Goal: Information Seeking & Learning: Find specific fact

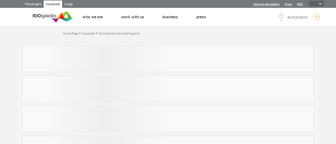
select select
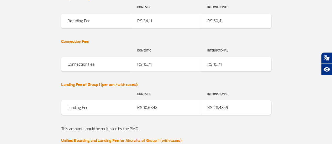
scroll to position [498, 0]
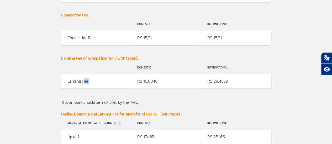
drag, startPoint x: 84, startPoint y: 78, endPoint x: 145, endPoint y: 86, distance: 61.1
click at [145, 86] on tr "Landing Fee R$ 10,6848 R$ 28,4859" at bounding box center [166, 81] width 210 height 15
click at [145, 86] on td "R$ 10,6848" at bounding box center [166, 81] width 70 height 15
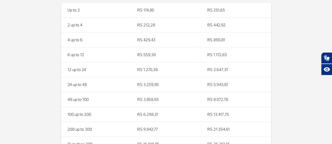
scroll to position [603, 0]
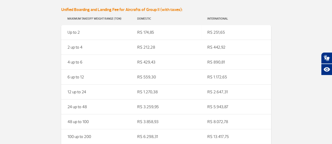
drag, startPoint x: 135, startPoint y: 33, endPoint x: 228, endPoint y: 36, distance: 93.1
click at [228, 36] on tr "Up to 2 R$ 174,85 R$ 251,65" at bounding box center [166, 32] width 210 height 15
click at [120, 37] on td "Up to 2" at bounding box center [96, 32] width 70 height 15
drag, startPoint x: 68, startPoint y: 30, endPoint x: 265, endPoint y: 104, distance: 209.8
click at [265, 104] on tbody "Up to 2 R$ 174,85 R$ 251,65 2 up to 4 R$ 212,28 R$ 442,92 4 up to 6 R$ 429,43 R…" at bounding box center [166, 104] width 210 height 158
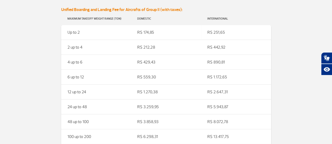
copy tbody "Up to 2 R$ 174,85 R$ 251,65 2 up to 4 R$ 212,28 R$ 442,92 4 up to 6 R$ 429,43 R…"
click at [154, 88] on td "R$ 1.270,38" at bounding box center [166, 92] width 70 height 15
click at [153, 36] on td "R$ 174,85" at bounding box center [166, 32] width 70 height 15
click at [152, 44] on td "R$ 212,28" at bounding box center [166, 47] width 70 height 15
click at [149, 57] on td "R$ 429,43" at bounding box center [166, 62] width 70 height 15
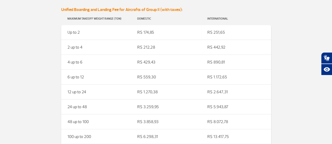
click at [153, 75] on td "R$ 559,30" at bounding box center [166, 77] width 70 height 15
click at [152, 85] on tbody "Up to 2 R$ 174,85 R$ 251,65 2 up to 4 R$ 212,28 R$ 442,92 4 up to 6 R$ 429,43 R…" at bounding box center [166, 104] width 210 height 158
click at [152, 104] on td "R$ 3.259,95" at bounding box center [166, 107] width 70 height 15
click at [149, 123] on td "R$ 3.858,93" at bounding box center [166, 122] width 70 height 15
click at [146, 137] on td "R$ 6.298,31" at bounding box center [166, 136] width 70 height 15
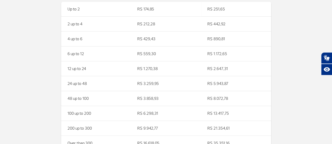
scroll to position [655, 0]
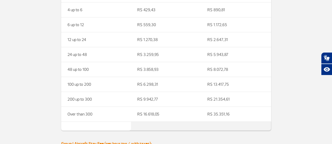
click at [152, 114] on td "R$ 16.618,05" at bounding box center [166, 114] width 70 height 15
click at [147, 104] on td "R$ 9.942,77" at bounding box center [166, 99] width 70 height 15
click at [147, 86] on td "R$ 6.298,31" at bounding box center [166, 84] width 70 height 15
drag, startPoint x: 146, startPoint y: 69, endPoint x: 160, endPoint y: 68, distance: 14.2
click at [160, 68] on td "R$ 3.858,93" at bounding box center [166, 69] width 70 height 15
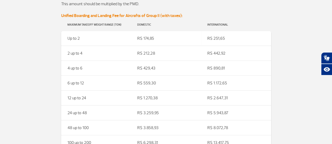
scroll to position [629, 0]
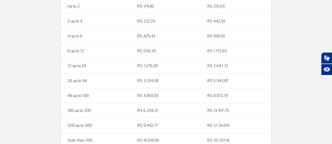
click at [148, 80] on td "R$ 3.259,95" at bounding box center [166, 80] width 70 height 15
click at [145, 66] on td "R$ 1.270,38" at bounding box center [166, 65] width 70 height 15
click at [143, 54] on td "R$ 559,30" at bounding box center [166, 51] width 70 height 15
click at [145, 37] on td "R$ 429,43" at bounding box center [166, 36] width 70 height 15
click at [145, 29] on td "R$ 429,43" at bounding box center [166, 36] width 70 height 15
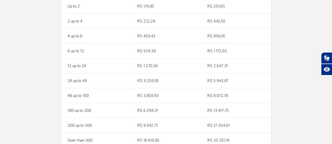
click at [146, 10] on td "R$ 174,85" at bounding box center [166, 6] width 70 height 15
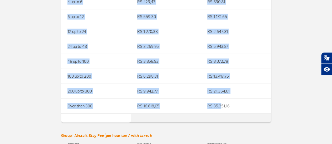
scroll to position [682, 0]
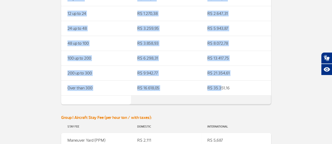
drag, startPoint x: 68, startPoint y: 7, endPoint x: 232, endPoint y: 91, distance: 184.8
click at [232, 91] on tbody "Up to 2 R$ 174,85 R$ 251,65 2 up to 4 R$ 212,28 R$ 442,92 4 up to 6 R$ 429,43 R…" at bounding box center [166, 26] width 210 height 158
copy tbody "Up to 2 R$ 174,85 R$ 251,65 2 up to 4 R$ 212,28 R$ 442,92 4 up to 6 R$ 429,43 R…"
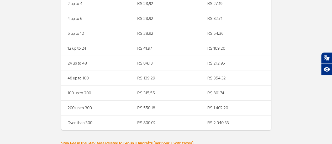
scroll to position [891, 0]
drag, startPoint x: 66, startPoint y: 41, endPoint x: 233, endPoint y: 75, distance: 170.7
click at [233, 75] on tbody "Up to 2 R$ 28,92 R$ 27,19 2 up to 4 R$ 28,92 R$ 27,19 4 up to 6 R$ 28,92 R$ 32,…" at bounding box center [166, 56] width 210 height 149
click at [181, 111] on td "R$ 550,18" at bounding box center [166, 108] width 70 height 15
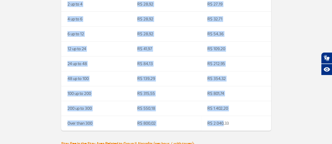
drag, startPoint x: 68, startPoint y: 15, endPoint x: 235, endPoint y: 122, distance: 198.0
click at [235, 122] on tbody "Up to 2 R$ 28,92 R$ 27,19 2 up to 4 R$ 28,92 R$ 27,19 4 up to 6 R$ 28,92 R$ 32,…" at bounding box center [166, 56] width 210 height 149
copy tbody "Up to 2 R$ 28,92 R$ 27,19 2 up to 4 R$ 28,92 R$ 27,19 4 up to 6 R$ 28,92 R$ 32,…"
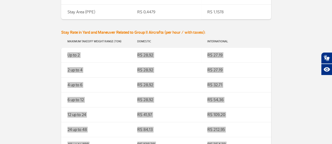
scroll to position [813, 0]
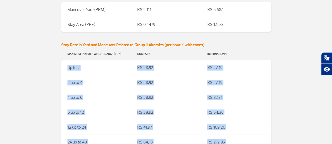
click at [149, 106] on td "R$ 28,92" at bounding box center [166, 112] width 70 height 15
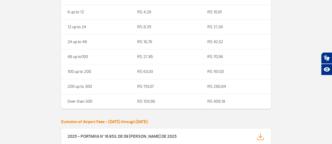
scroll to position [1127, 0]
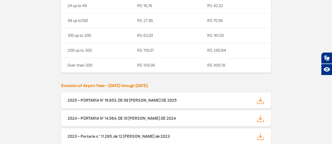
drag, startPoint x: 67, startPoint y: 34, endPoint x: 232, endPoint y: 63, distance: 167.3
copy tbody "Up to 2 R$ 1,90 R$ 1,75 2 up to 4 R$ 1,90 R$ 3,53 4 up to 6 R$ 2,50 R$ 6,27 6 u…"
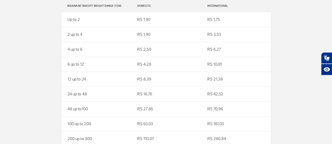
scroll to position [1101, 0]
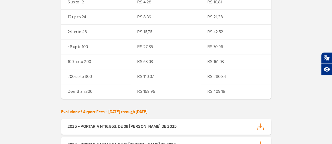
click at [259, 19] on td "R$ 21,38" at bounding box center [236, 17] width 70 height 15
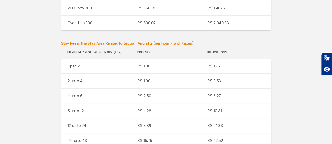
scroll to position [996, 0]
